Goal: Navigation & Orientation: Find specific page/section

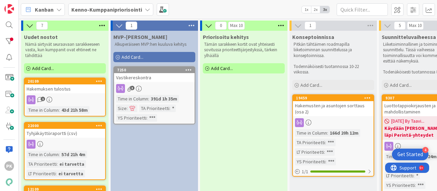
scroll to position [216, 278]
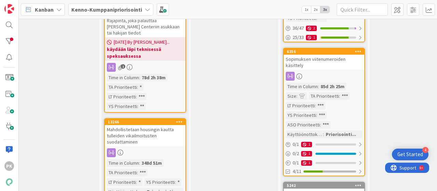
click at [59, 9] on icon at bounding box center [58, 9] width 5 height 5
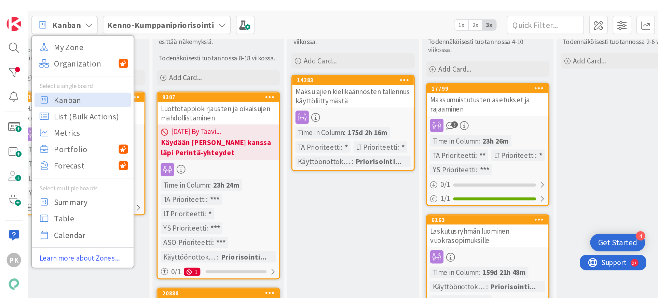
scroll to position [0, 278]
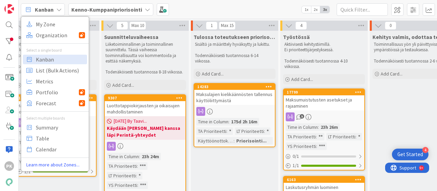
click at [146, 11] on icon at bounding box center [147, 9] width 5 height 5
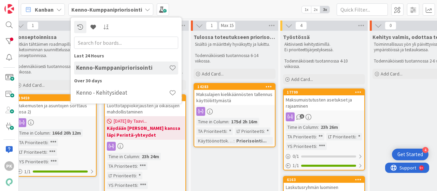
click at [187, 8] on div "Kanban My Zone Organization Select a single board Kanban List (Bulk Actions) Me…" at bounding box center [228, 9] width 418 height 19
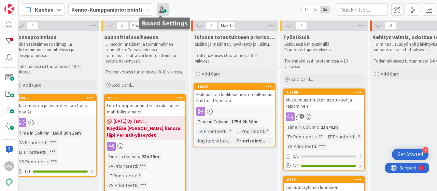
click at [160, 9] on span at bounding box center [163, 9] width 12 height 12
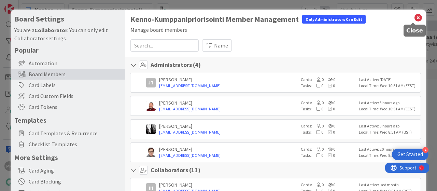
click at [414, 18] on icon at bounding box center [418, 18] width 9 height 10
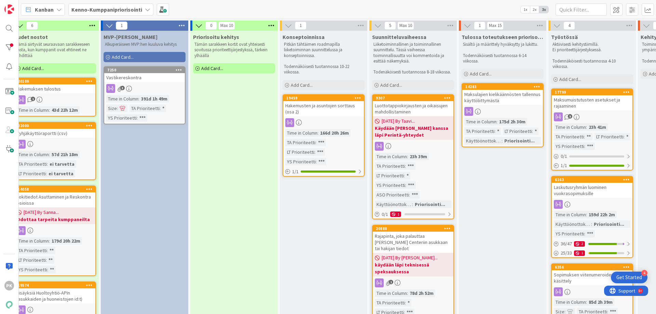
scroll to position [0, 0]
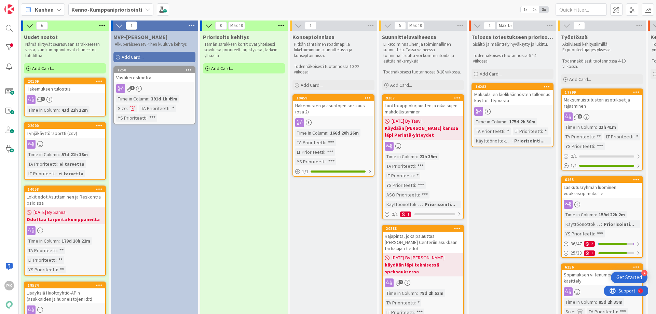
click at [57, 7] on icon at bounding box center [58, 9] width 5 height 5
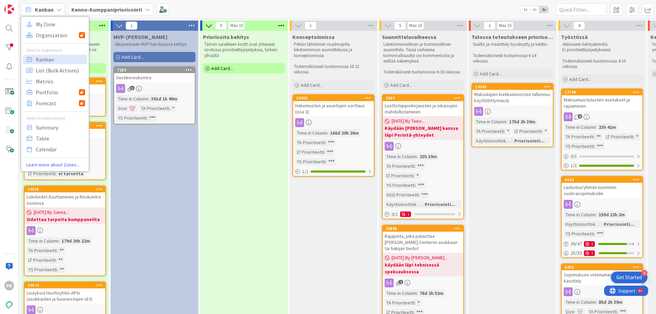
click at [97, 10] on b "Kenno-Kumppanipriorisointi" at bounding box center [106, 9] width 71 height 7
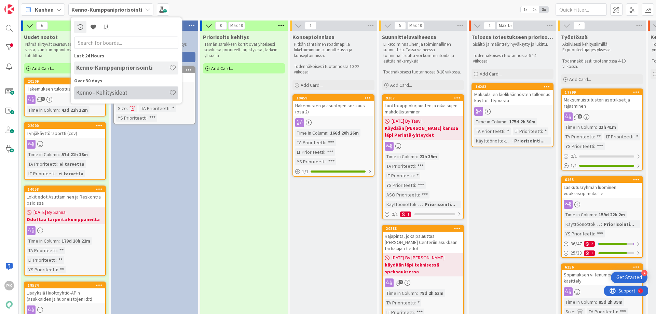
click at [113, 92] on h4 "Kenno - Kehitysideat" at bounding box center [122, 92] width 93 height 7
